Goal: Transaction & Acquisition: Purchase product/service

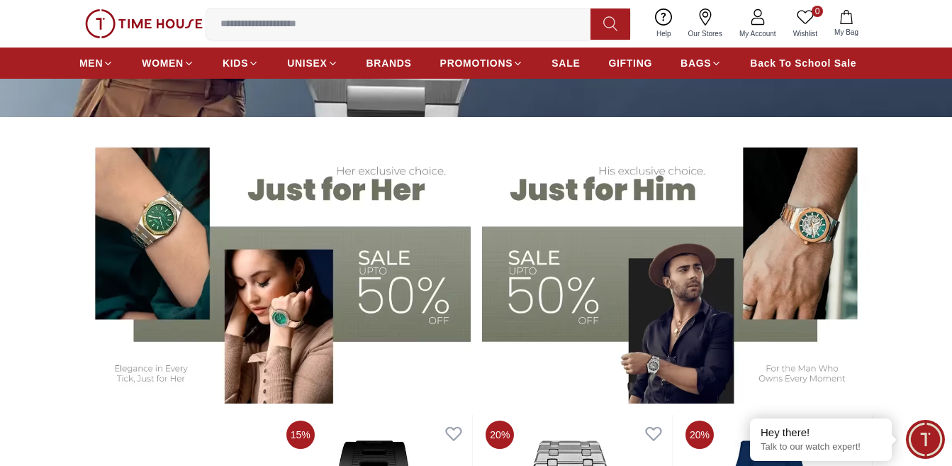
scroll to position [638, 0]
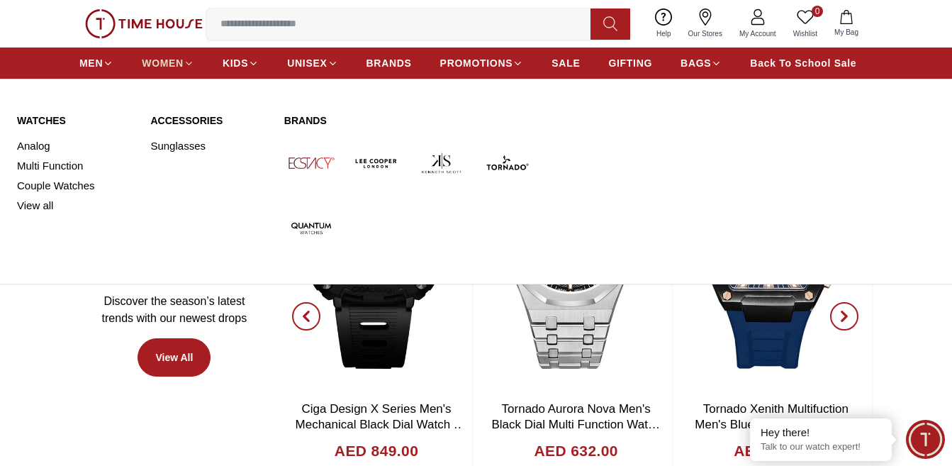
click at [182, 70] on span "WOMEN" at bounding box center [163, 63] width 42 height 14
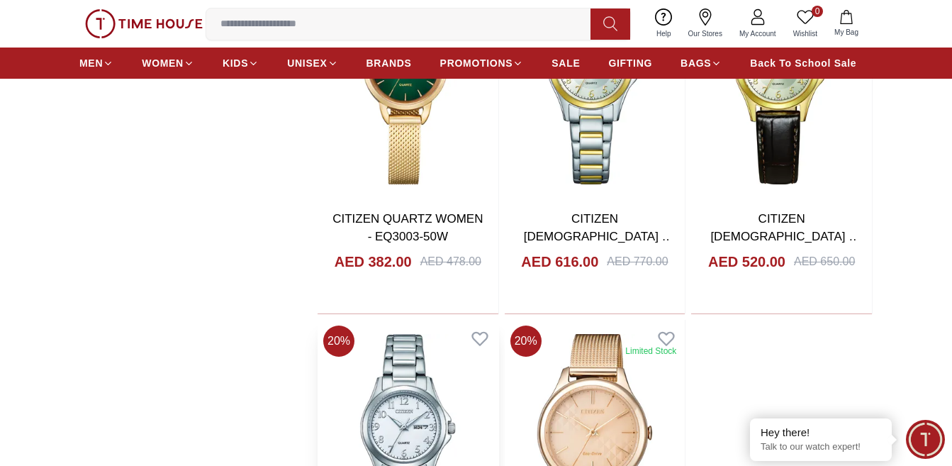
scroll to position [2055, 0]
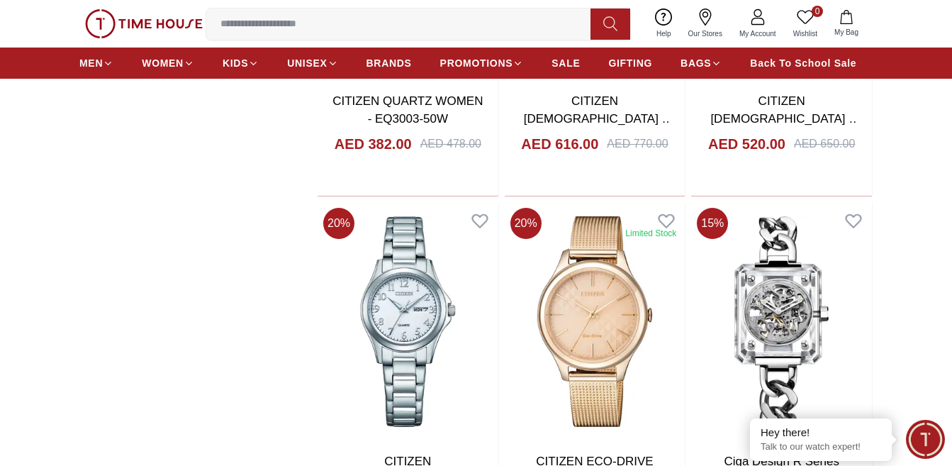
scroll to position [1984, 0]
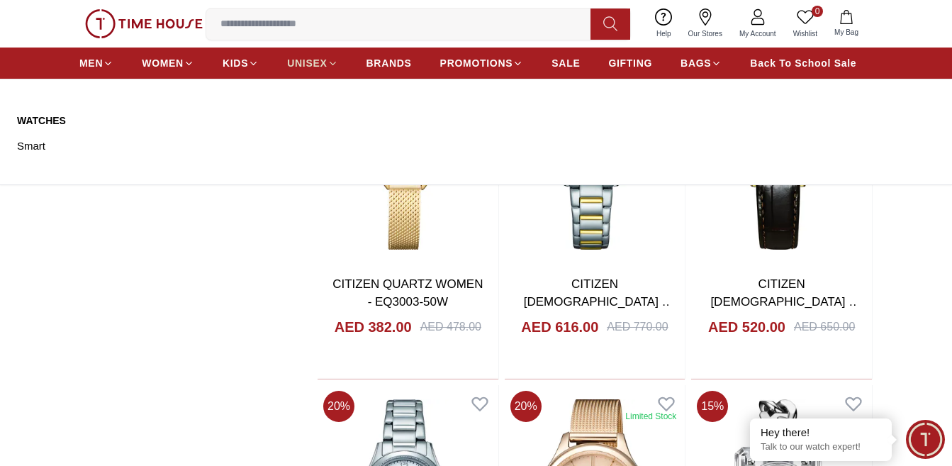
click at [296, 67] on span "UNISEX" at bounding box center [307, 63] width 40 height 14
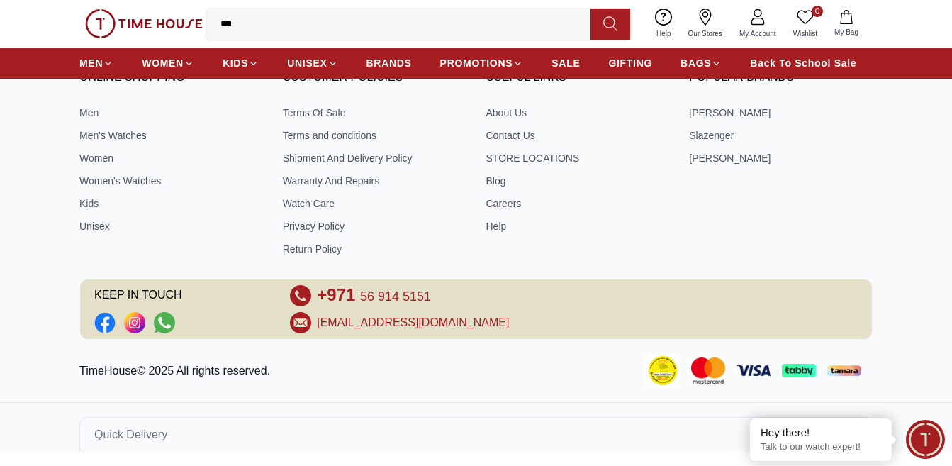
scroll to position [2435, 0]
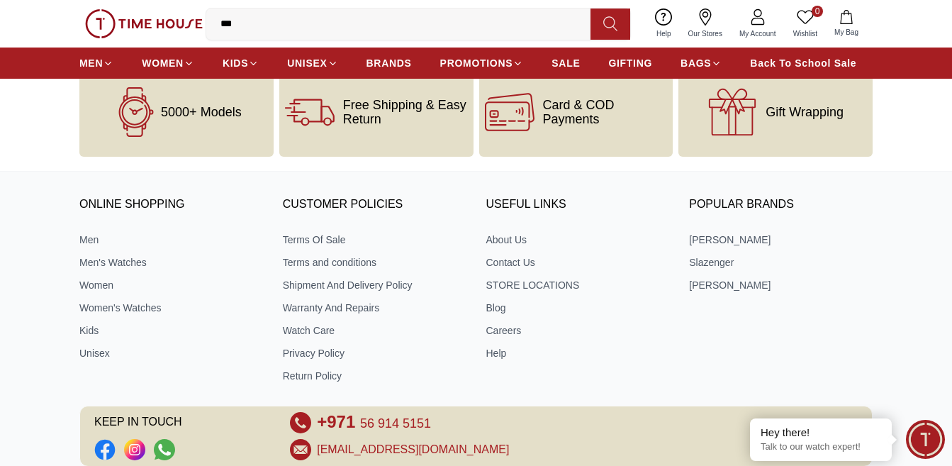
scroll to position [7601, 0]
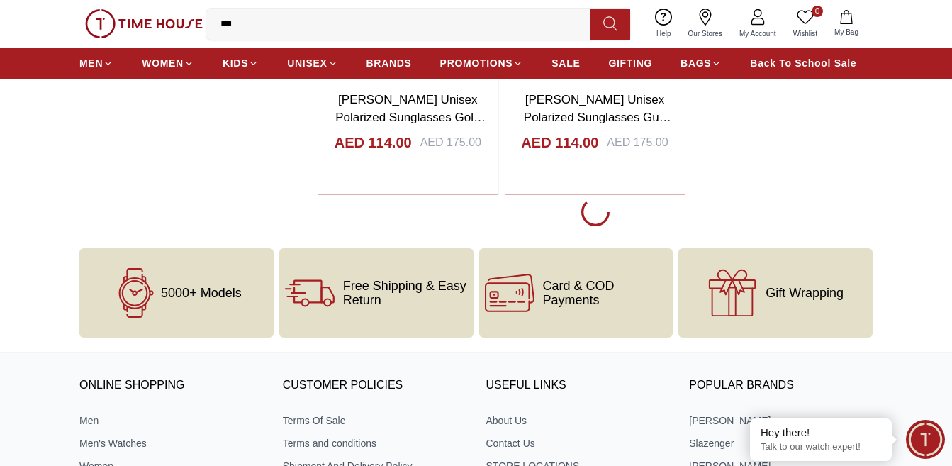
scroll to position [9750, 0]
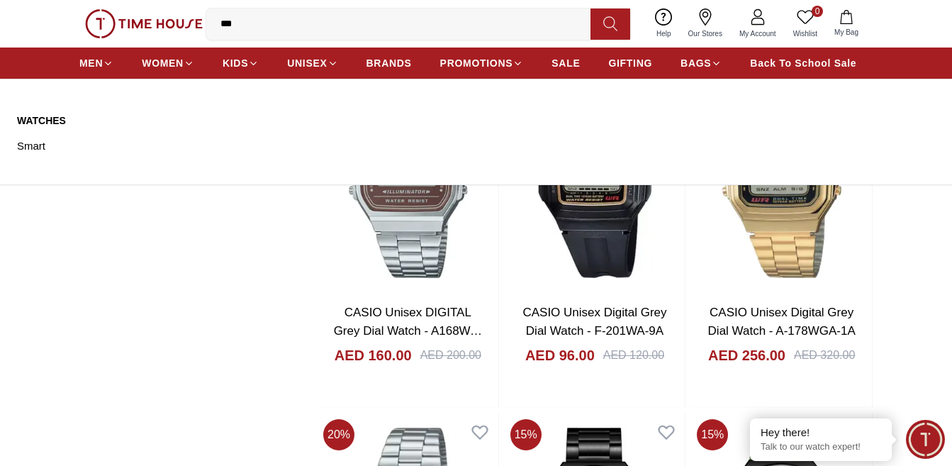
scroll to position [10081, 0]
